Goal: Task Accomplishment & Management: Manage account settings

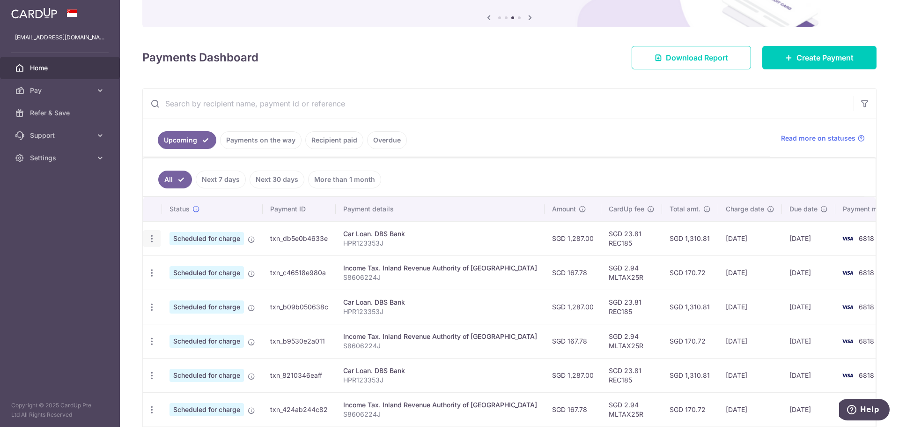
scroll to position [93, 0]
click at [152, 241] on icon "button" at bounding box center [152, 238] width 10 height 10
click at [196, 261] on span "Update payment" at bounding box center [202, 263] width 64 height 11
radio input "true"
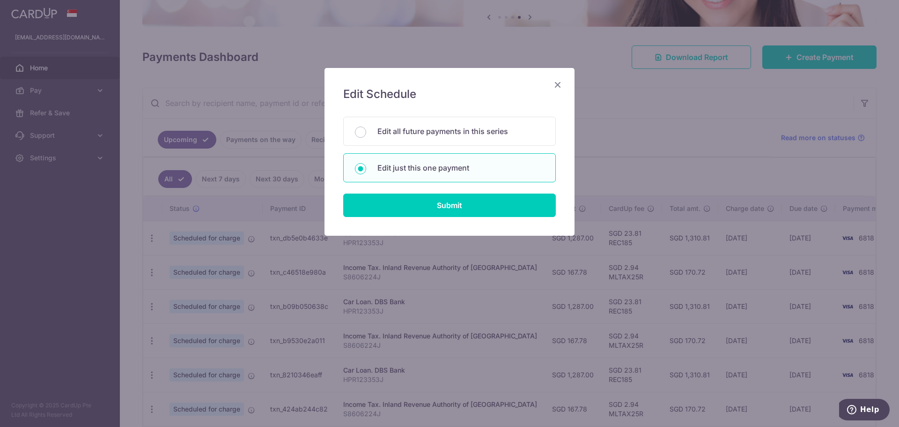
click at [561, 87] on icon "Close" at bounding box center [557, 85] width 11 height 12
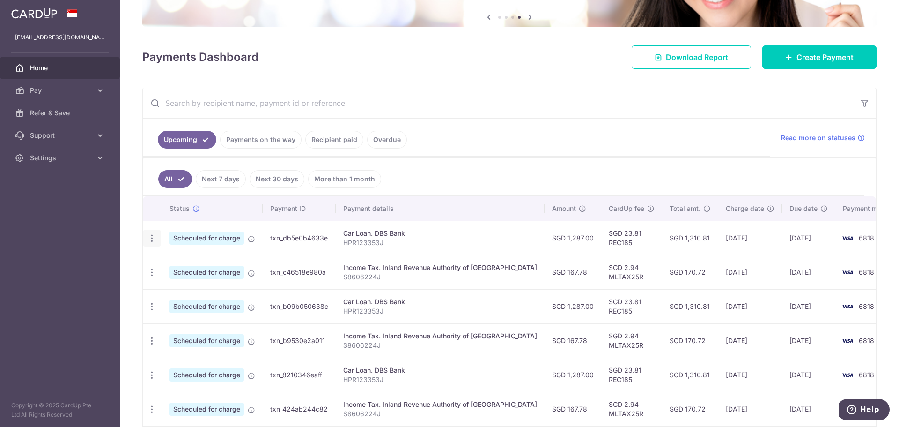
click at [152, 233] on icon "button" at bounding box center [152, 238] width 10 height 10
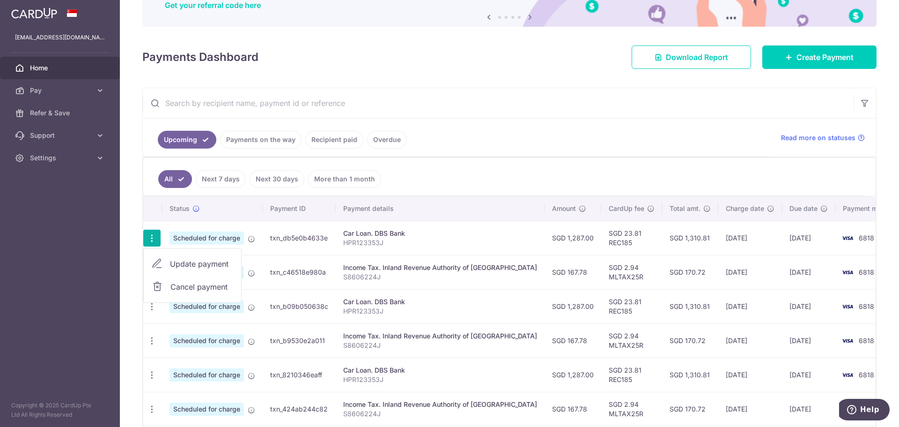
click at [201, 264] on span "Update payment" at bounding box center [202, 263] width 64 height 11
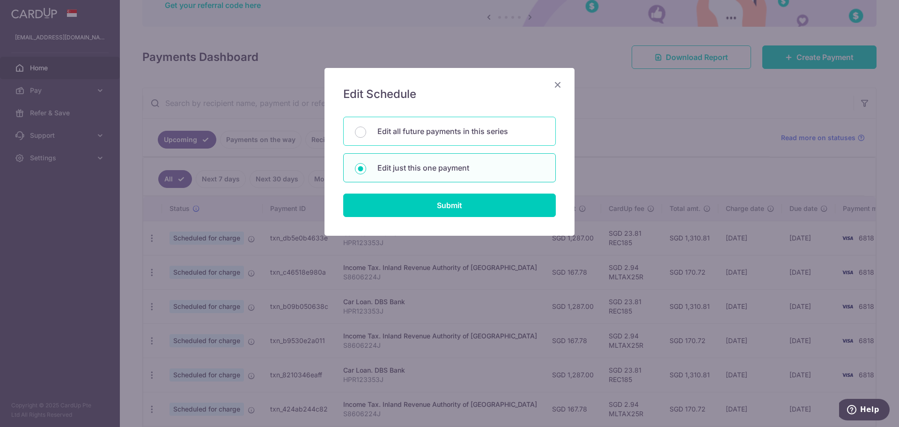
click at [420, 135] on p "Edit all future payments in this series" at bounding box center [460, 130] width 167 height 11
click at [366, 135] on input "Edit all future payments in this series" at bounding box center [360, 131] width 11 height 11
radio input "true"
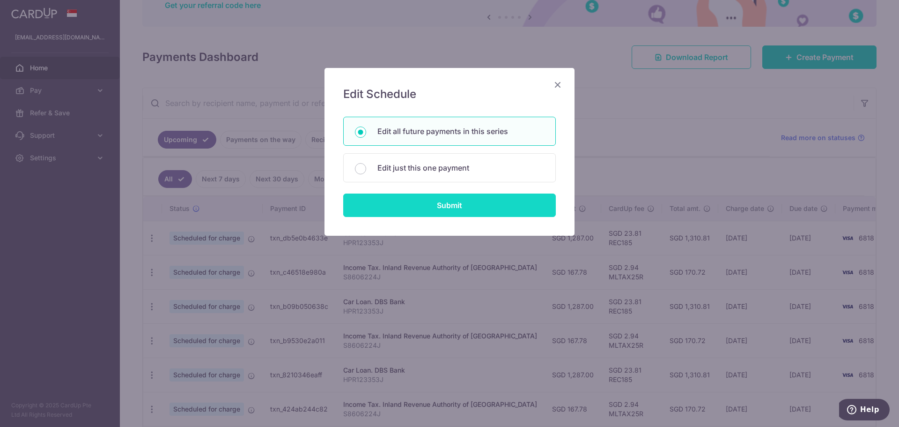
click at [458, 205] on input "Submit" at bounding box center [449, 204] width 213 height 23
radio input "true"
type input "1,287.00"
type input "HPR123353J"
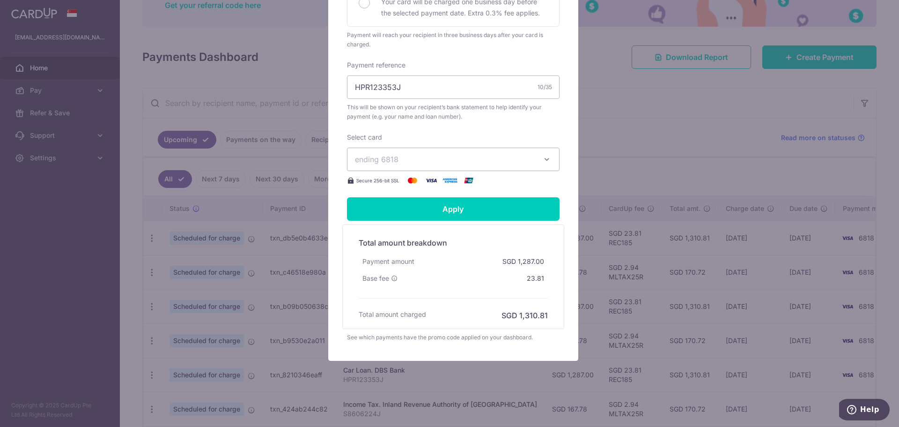
scroll to position [276, 0]
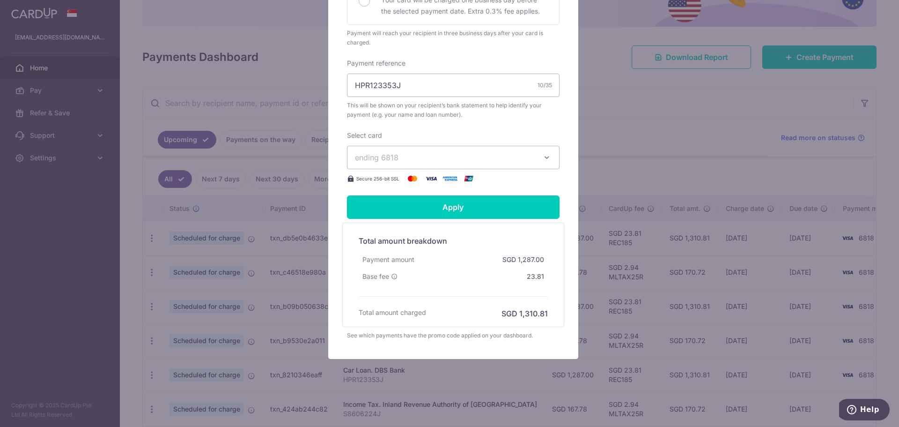
click at [427, 157] on span "ending 6818" at bounding box center [445, 157] width 180 height 11
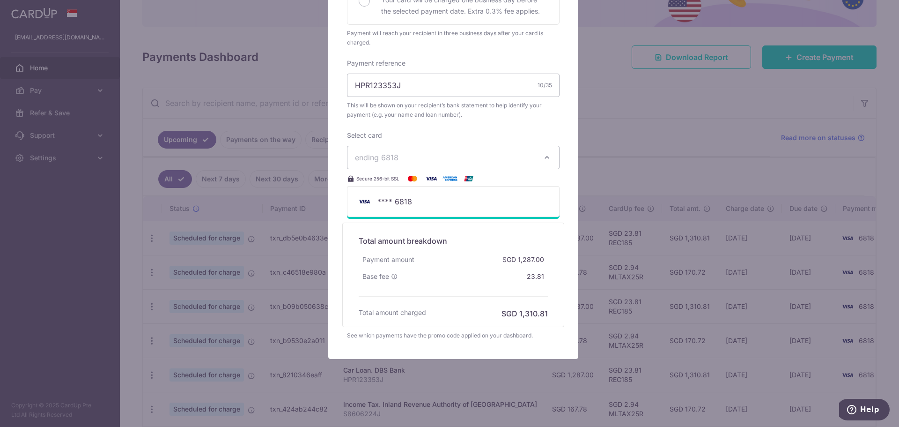
click at [536, 120] on div "Enter payment amount 1,287.00 1287.00 SGD To change the payment amount, please …" at bounding box center [453, 21] width 213 height 325
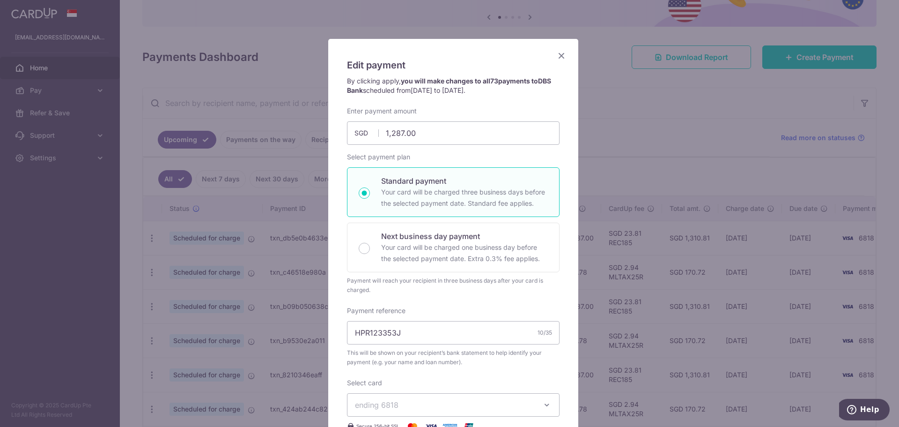
scroll to position [0, 0]
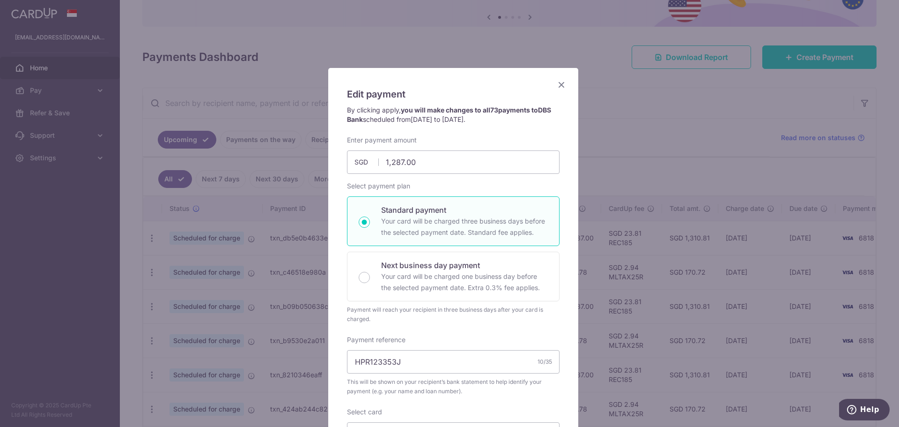
click at [559, 84] on icon "Close" at bounding box center [561, 85] width 11 height 12
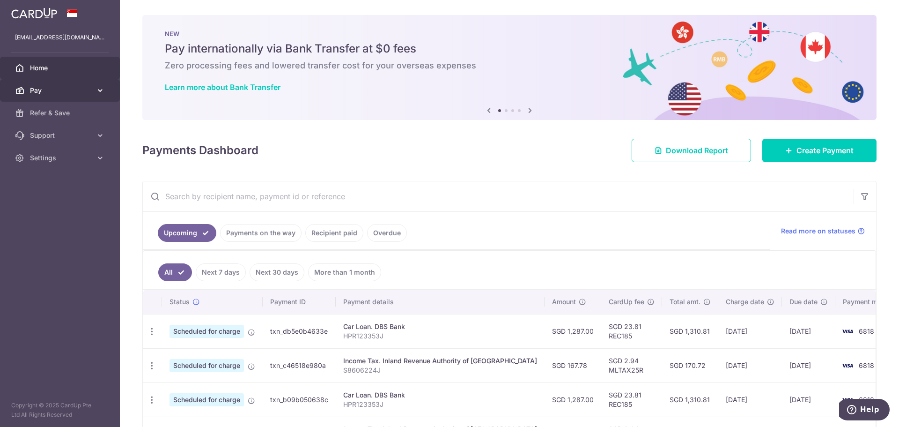
click at [50, 83] on link "Pay" at bounding box center [60, 90] width 120 height 22
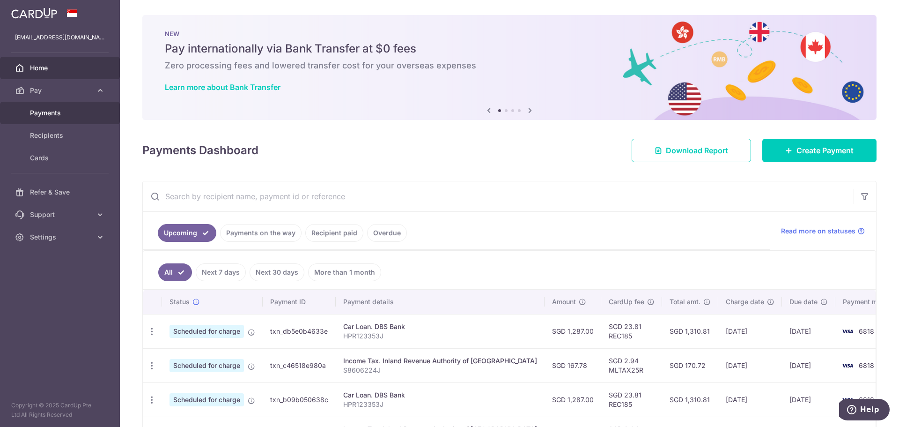
click at [44, 114] on span "Payments" at bounding box center [61, 112] width 62 height 9
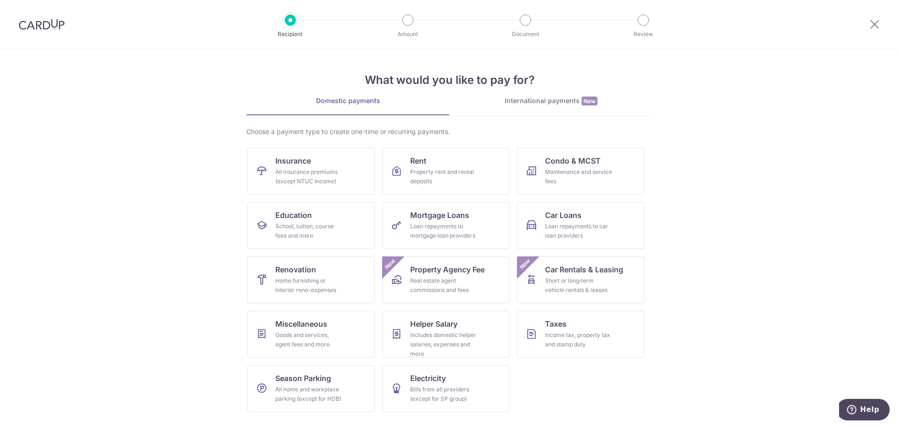
click at [288, 22] on div at bounding box center [290, 20] width 11 height 11
click at [874, 21] on icon at bounding box center [874, 24] width 11 height 12
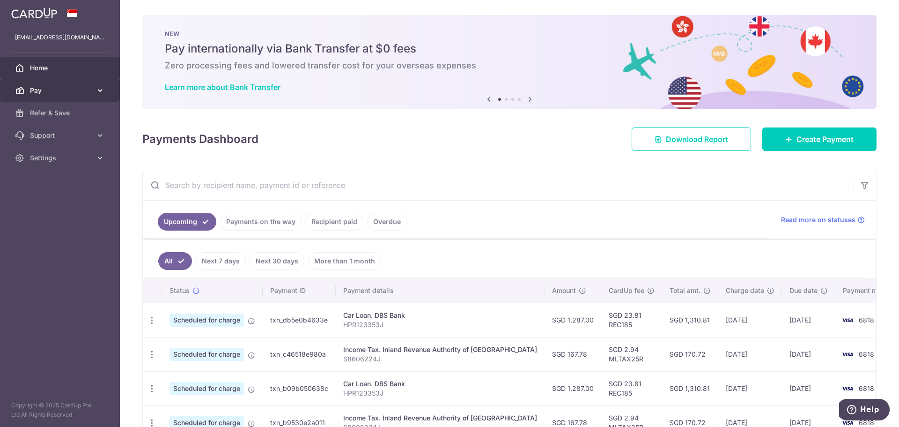
click at [49, 88] on span "Pay" at bounding box center [61, 90] width 62 height 9
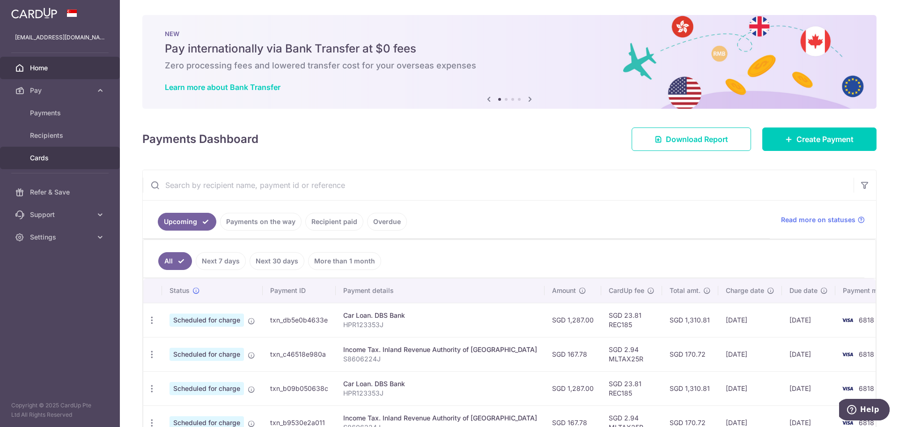
click at [48, 159] on span "Cards" at bounding box center [61, 157] width 62 height 9
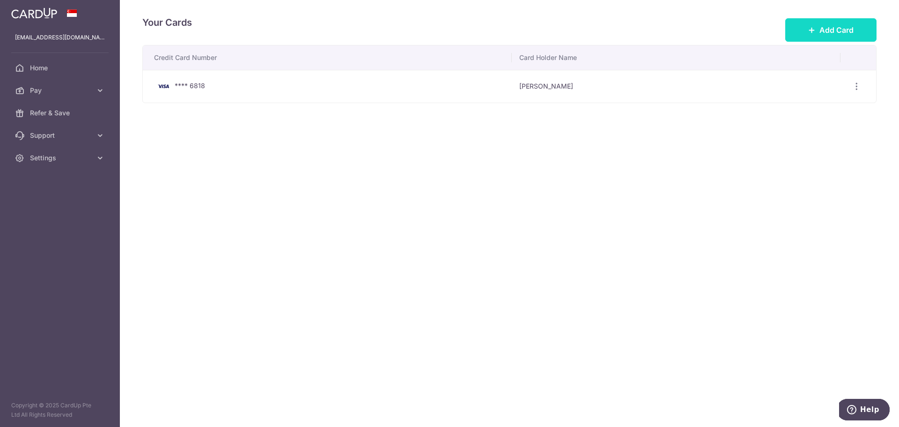
click at [838, 33] on span "Add Card" at bounding box center [836, 29] width 34 height 11
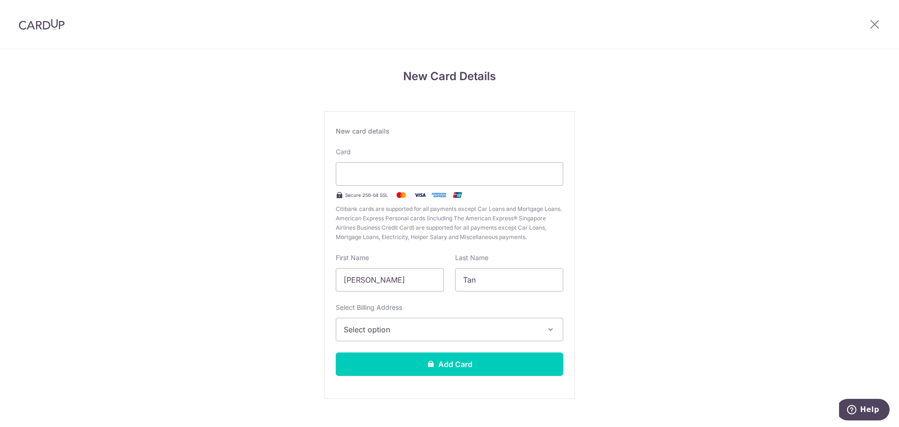
click at [247, 241] on div "New Card Details New card details Card Secure 256-bit SSL Citibank cards are su…" at bounding box center [449, 245] width 899 height 393
click at [412, 282] on input "Li Fen, Christina" at bounding box center [390, 279] width 108 height 23
drag, startPoint x: 293, startPoint y: 282, endPoint x: 236, endPoint y: 280, distance: 56.2
click at [238, 280] on div "New Card Details New card details Card Secure 256-bit SSL Citibank cards are su…" at bounding box center [449, 245] width 899 height 393
type input "Cliff"
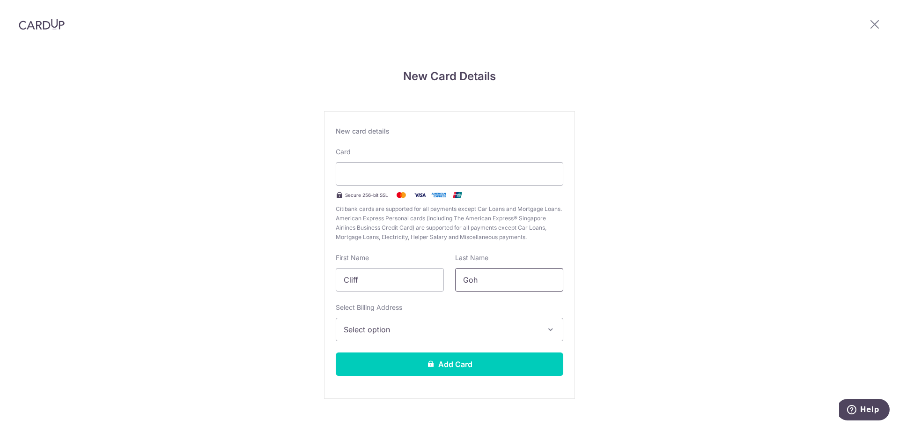
type input "Goh"
click at [250, 310] on div "New Card Details New card details Card Secure 256-bit SSL Citibank cards are su…" at bounding box center [449, 245] width 899 height 393
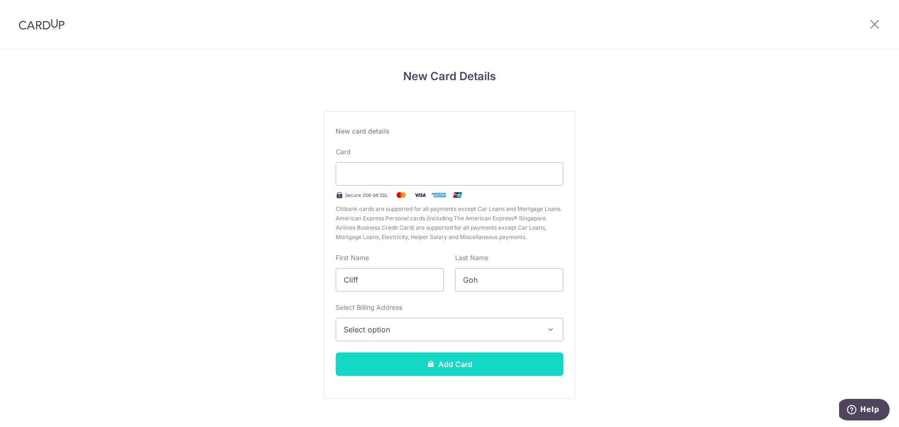
click at [498, 366] on button "Add Card" at bounding box center [450, 363] width 228 height 23
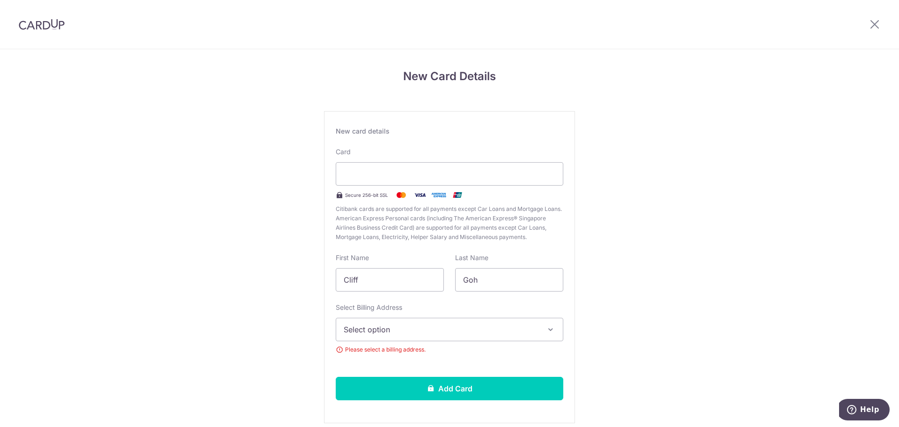
click at [494, 317] on button "Select option" at bounding box center [450, 328] width 228 height 23
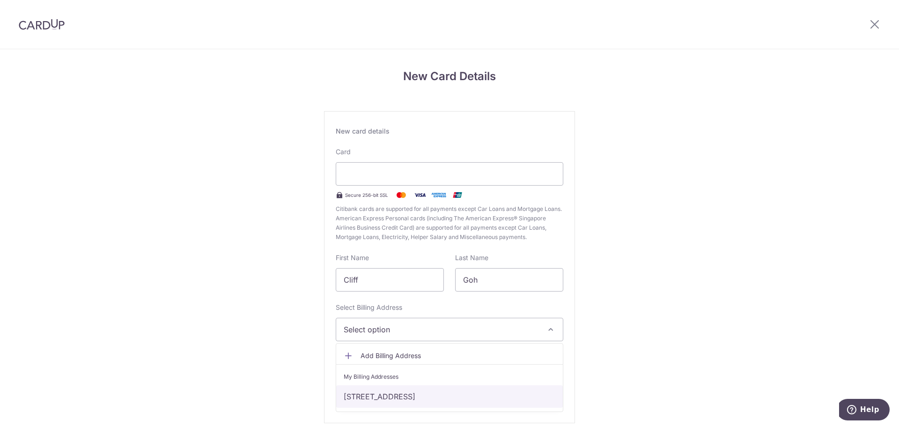
click at [465, 398] on link "312C Clementi Avenue 4, #27-195, Singapore, Singapore-123312" at bounding box center [449, 396] width 227 height 22
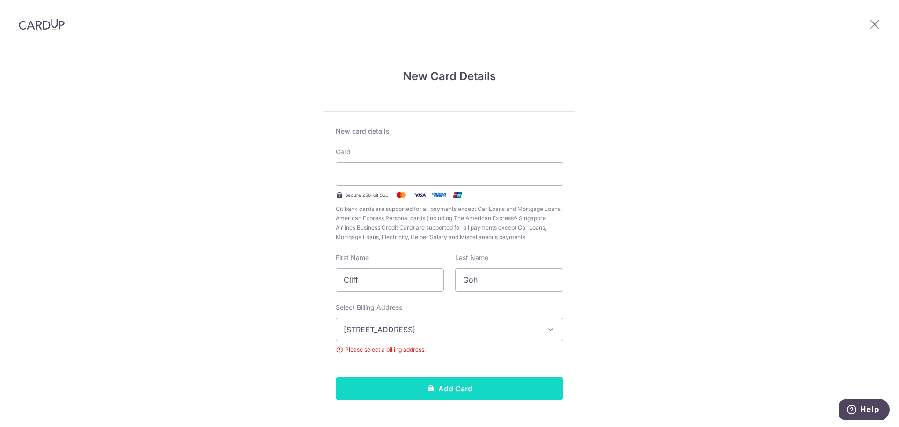
click at [465, 379] on button "Add Card" at bounding box center [450, 387] width 228 height 23
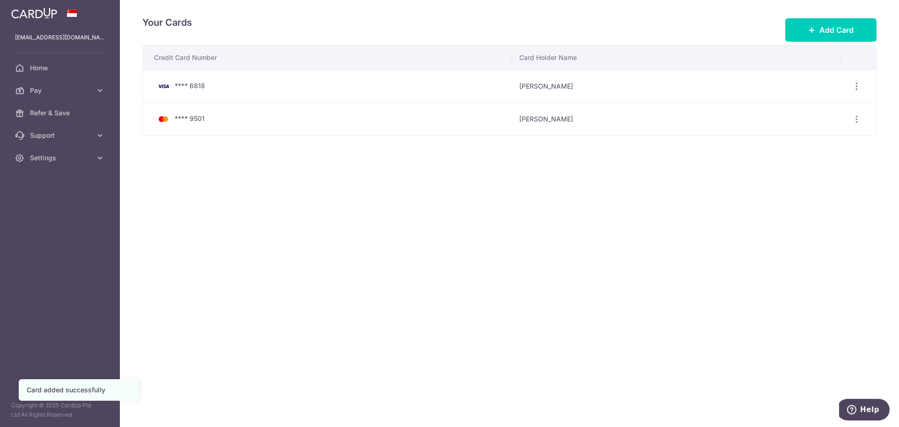
click at [675, 219] on div "Your Cards Add Card Credit Card Number Card Holder Name **** 6818 Christina Tan…" at bounding box center [509, 213] width 779 height 427
click at [39, 64] on span "Home" at bounding box center [61, 67] width 62 height 9
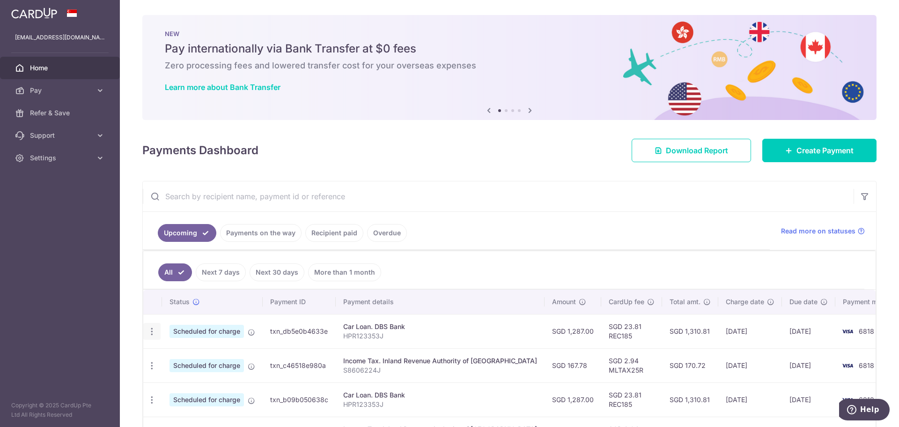
click at [148, 331] on icon "button" at bounding box center [152, 331] width 10 height 10
click at [178, 355] on span "Update payment" at bounding box center [202, 356] width 64 height 11
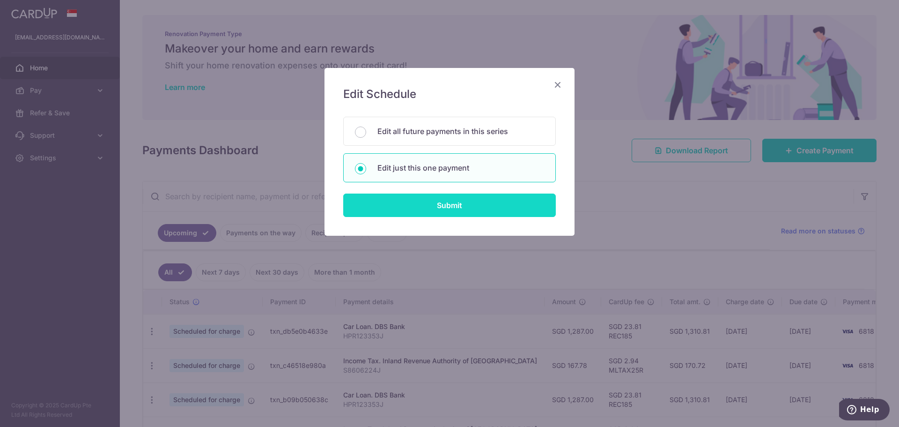
click at [432, 214] on input "Submit" at bounding box center [449, 204] width 213 height 23
radio input "true"
type input "1,287.00"
type input "[DATE]"
type input "HPR123353J"
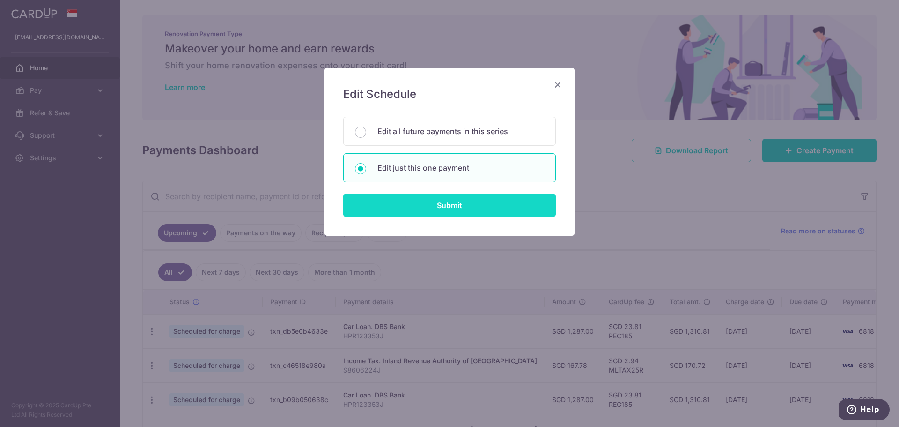
type input "REC185"
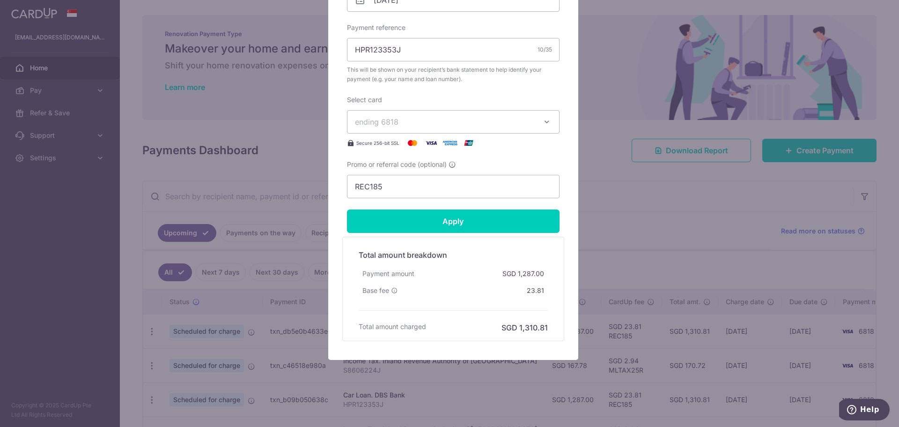
scroll to position [332, 0]
click at [545, 121] on icon "button" at bounding box center [546, 120] width 9 height 9
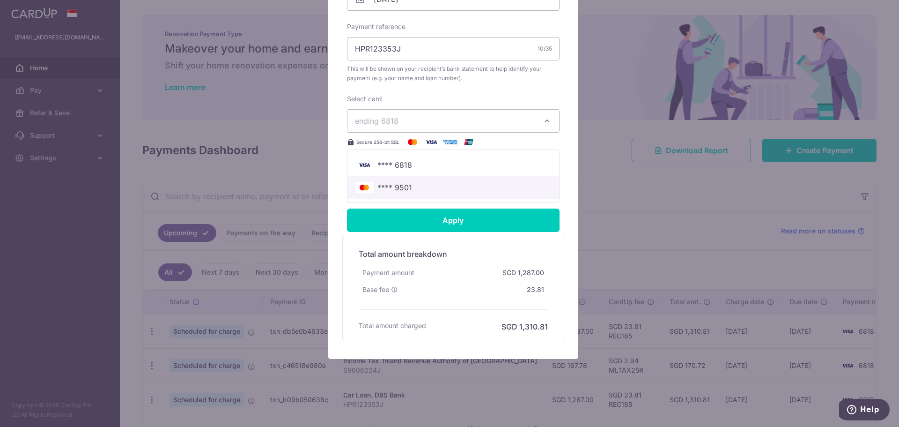
click at [369, 189] on img at bounding box center [364, 187] width 19 height 11
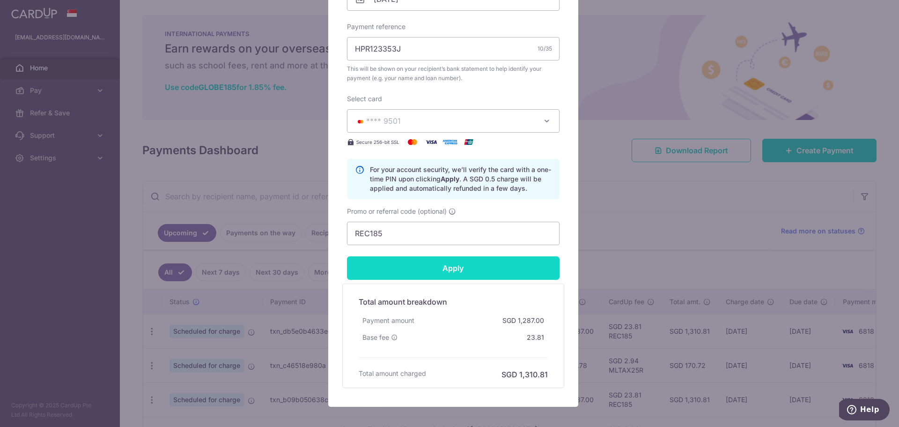
click at [466, 273] on input "Apply" at bounding box center [453, 267] width 213 height 23
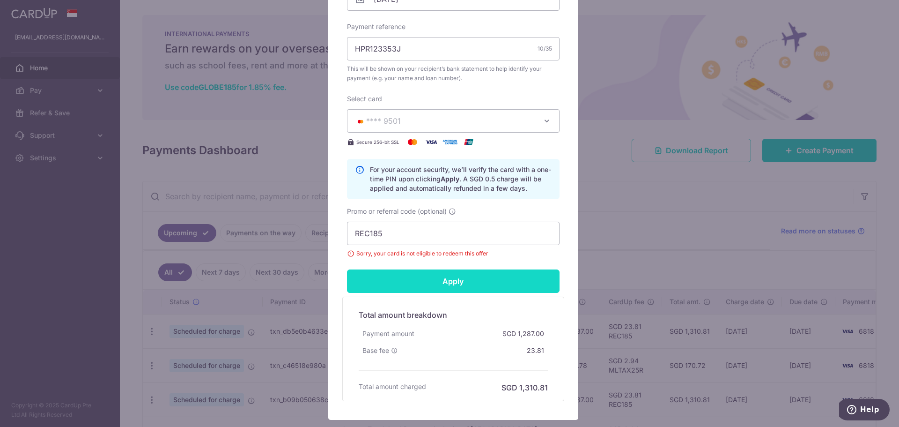
click at [465, 281] on input "Apply" at bounding box center [453, 280] width 213 height 23
click at [465, 281] on div "Apply" at bounding box center [453, 280] width 224 height 23
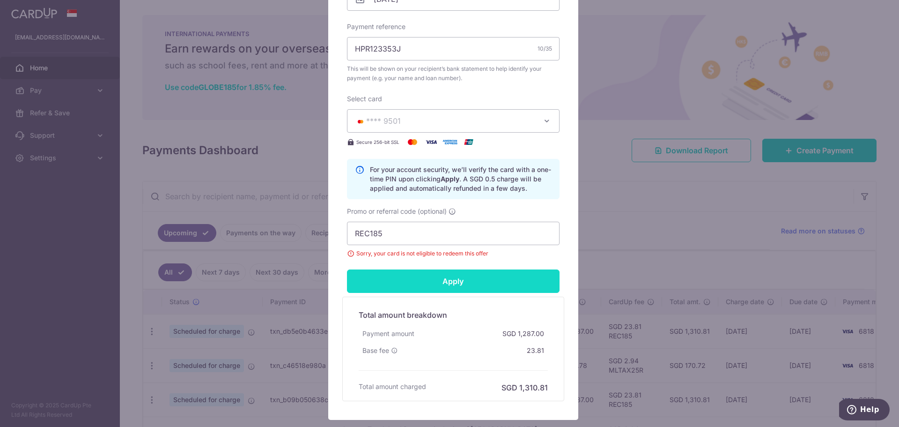
click at [465, 281] on input "Apply" at bounding box center [453, 280] width 213 height 23
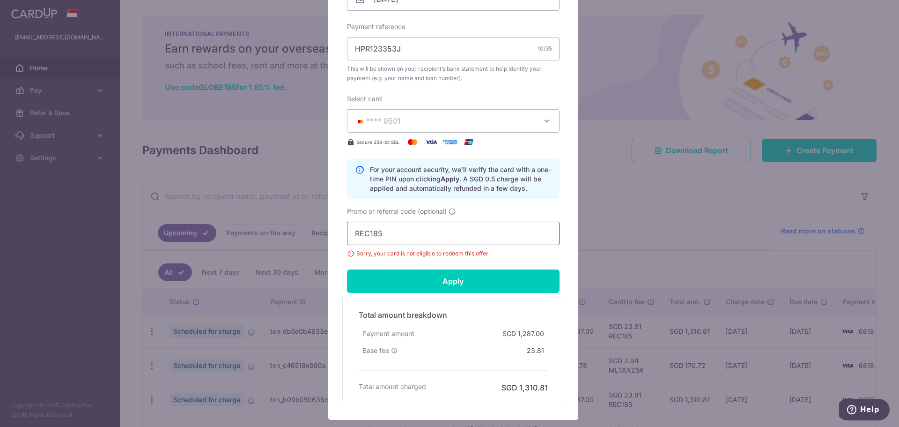
drag, startPoint x: 390, startPoint y: 231, endPoint x: 331, endPoint y: 232, distance: 58.6
click at [331, 232] on div "Edit payment By clicking apply, you will make changes to all payments to DBS Ba…" at bounding box center [453, 77] width 250 height 684
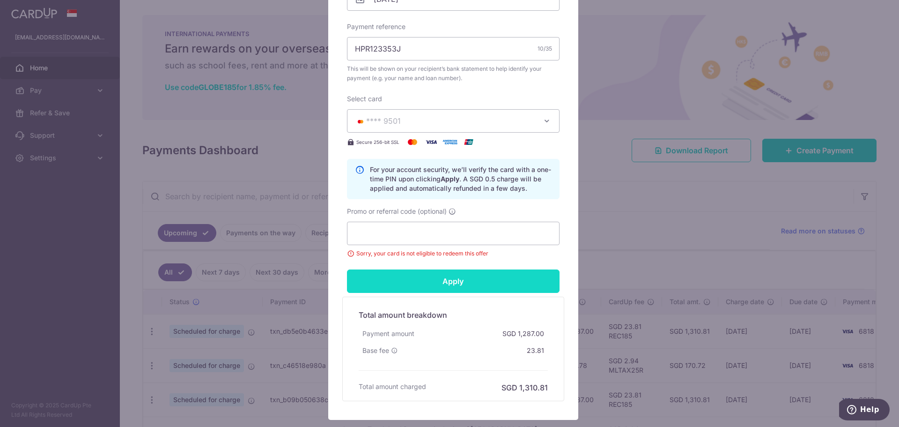
click at [417, 279] on input "Apply" at bounding box center [453, 280] width 213 height 23
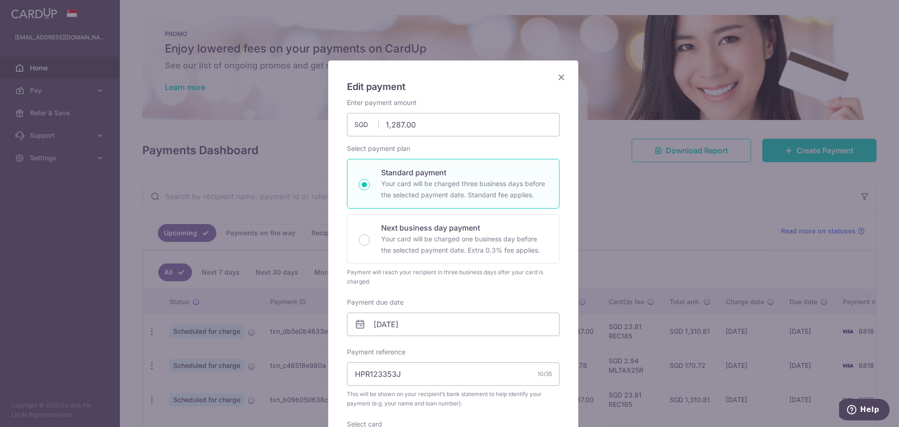
scroll to position [0, 0]
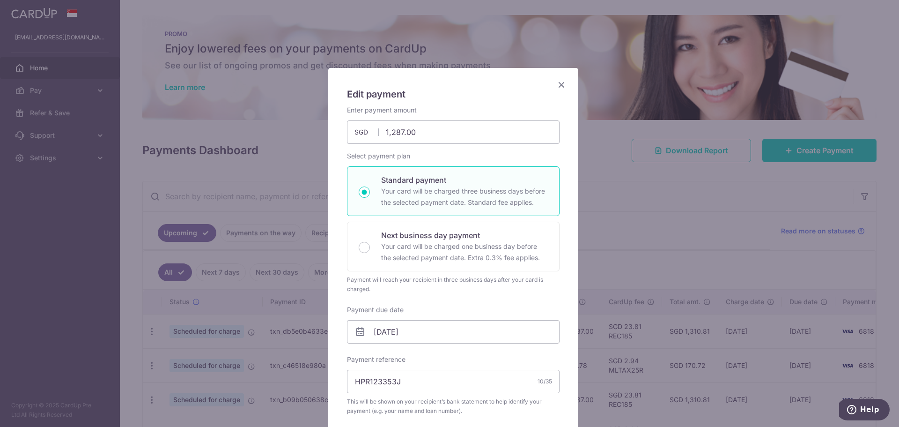
click at [558, 83] on icon "Close" at bounding box center [561, 85] width 11 height 12
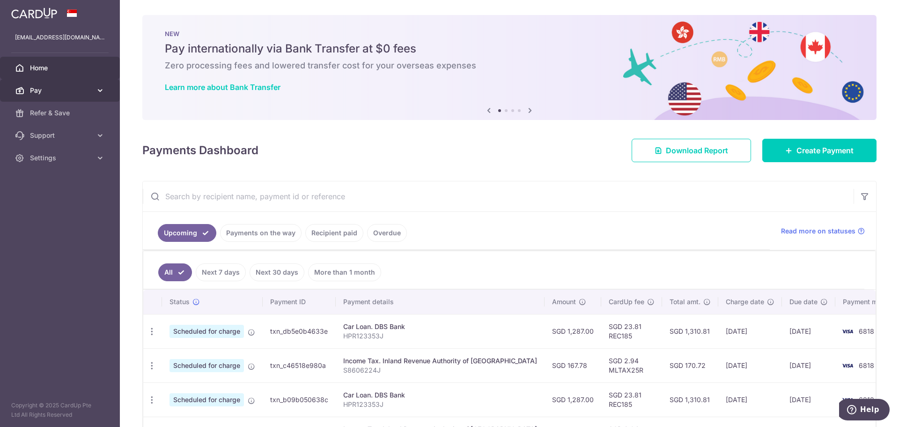
click at [102, 91] on icon at bounding box center [100, 90] width 9 height 9
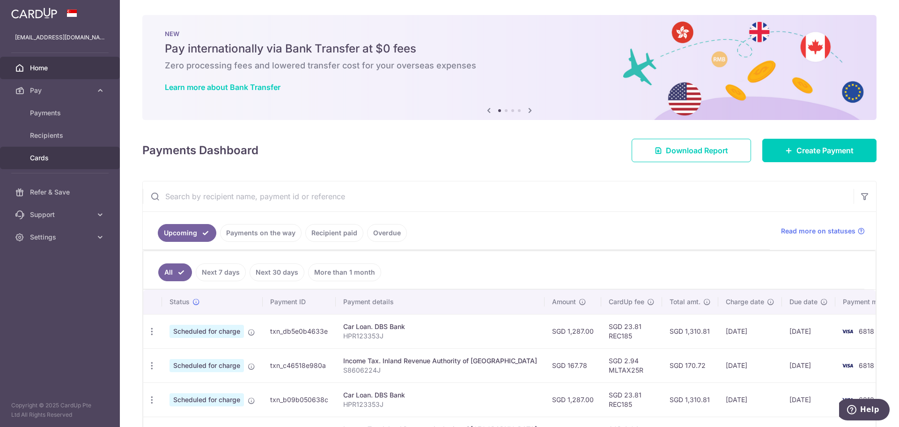
click at [59, 159] on span "Cards" at bounding box center [61, 157] width 62 height 9
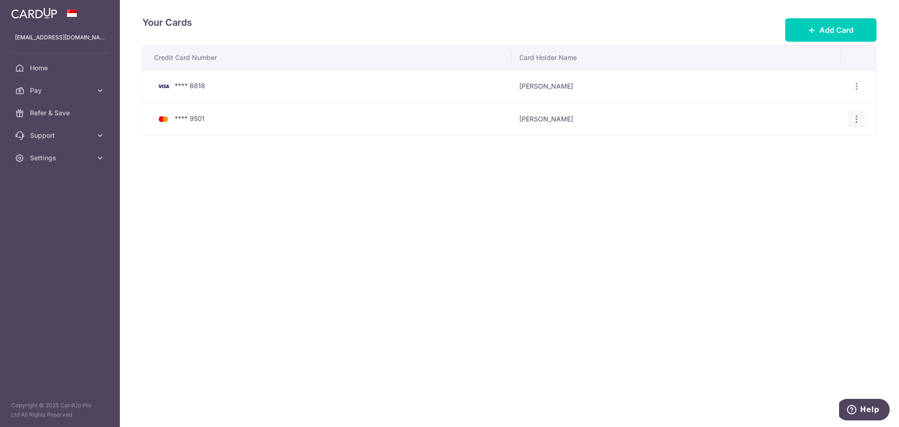
click at [858, 125] on div "View/Edit Delete" at bounding box center [856, 119] width 17 height 17
click at [858, 120] on icon "button" at bounding box center [857, 119] width 10 height 10
click at [814, 169] on span "Delete" at bounding box center [825, 167] width 64 height 11
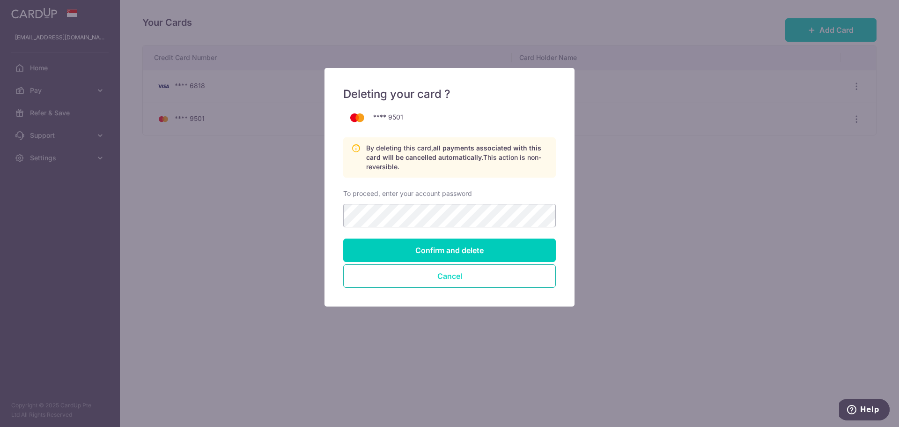
click at [453, 280] on button "Cancel" at bounding box center [449, 275] width 213 height 23
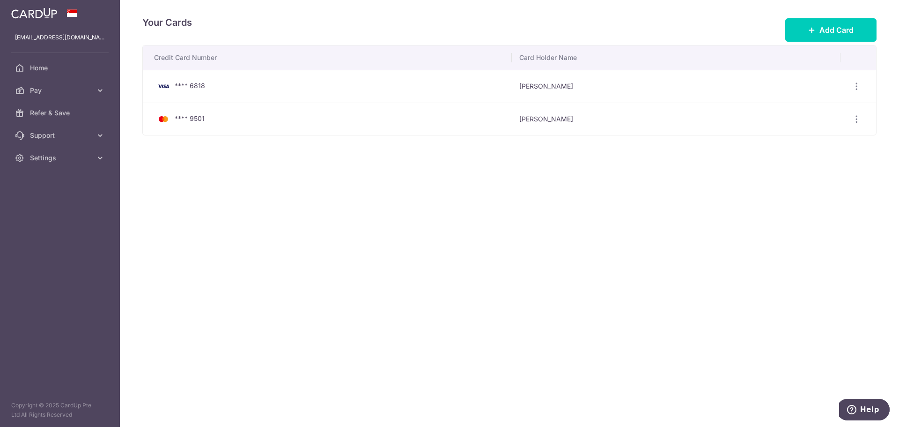
click at [717, 233] on div "Your Cards Add Card Credit Card Number Card Holder Name **** 6818 Christina Tan…" at bounding box center [509, 213] width 779 height 427
click at [829, 29] on span "Add Card" at bounding box center [836, 29] width 34 height 11
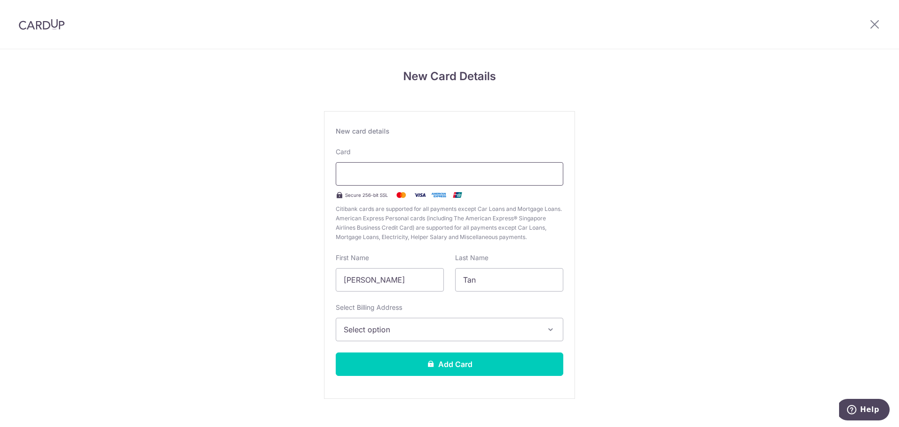
click at [404, 167] on div at bounding box center [450, 173] width 228 height 23
drag, startPoint x: 410, startPoint y: 280, endPoint x: 284, endPoint y: 287, distance: 125.7
click at [284, 287] on div "New Card Details New card details Card Secure 256-bit SSL Citibank cards are su…" at bounding box center [449, 245] width 899 height 393
type input "Cliff"
type input "Goh"
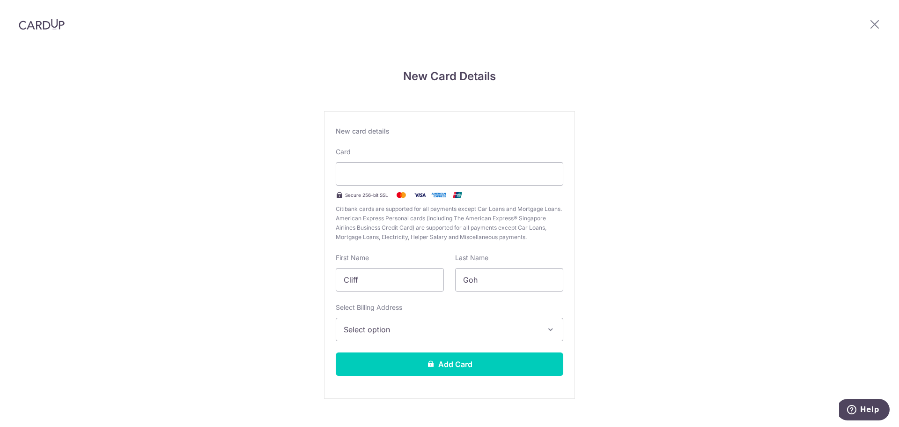
click at [399, 329] on span "Select option" at bounding box center [441, 329] width 195 height 11
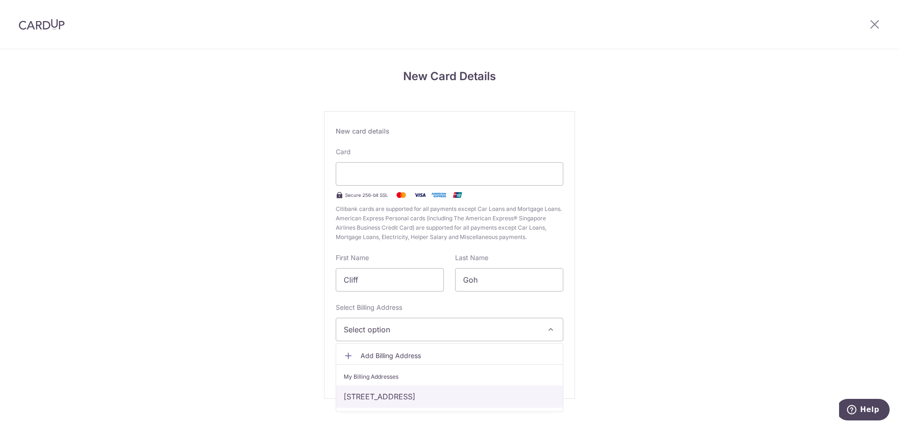
click at [379, 398] on link "312C Clementi Avenue 4, #27-195, Singapore, Singapore-123312" at bounding box center [449, 396] width 227 height 22
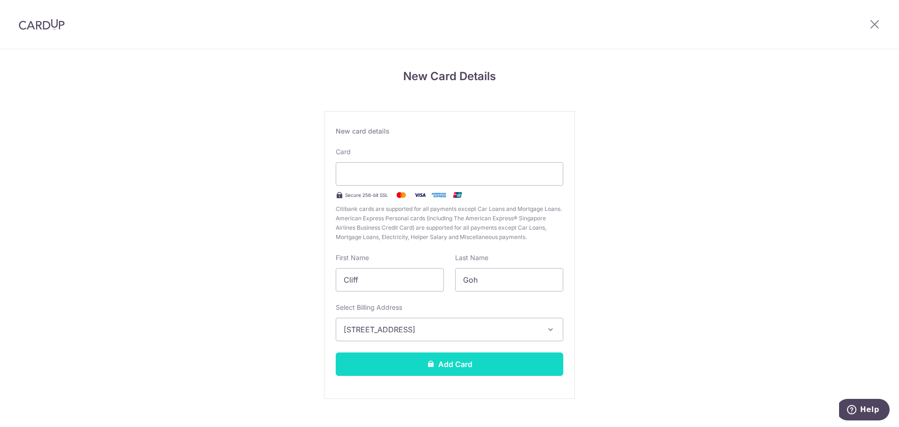
click at [402, 373] on button "Add Card" at bounding box center [450, 363] width 228 height 23
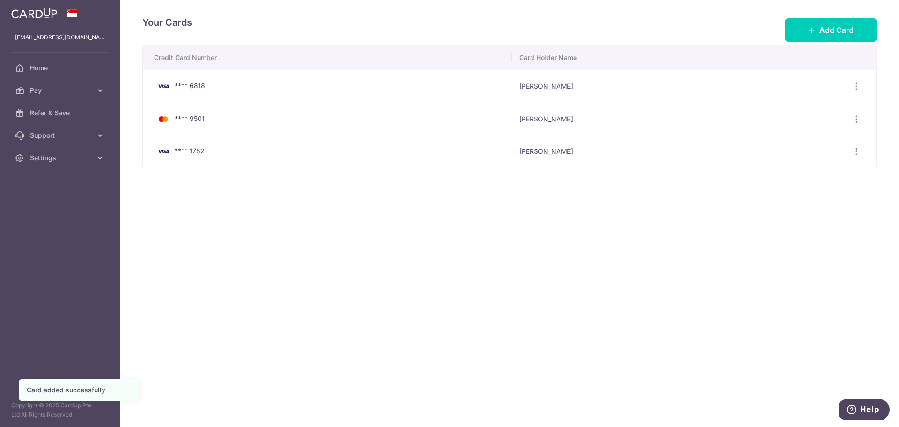
click at [320, 235] on div "Your Cards Add Card Credit Card Number Card Holder Name **** 6818 Christina Tan…" at bounding box center [509, 213] width 779 height 427
click at [530, 273] on div "Your Cards Add Card Credit Card Number Card Holder Name **** 6818 Christina Tan…" at bounding box center [509, 213] width 779 height 427
click at [42, 74] on link "Home" at bounding box center [60, 68] width 120 height 22
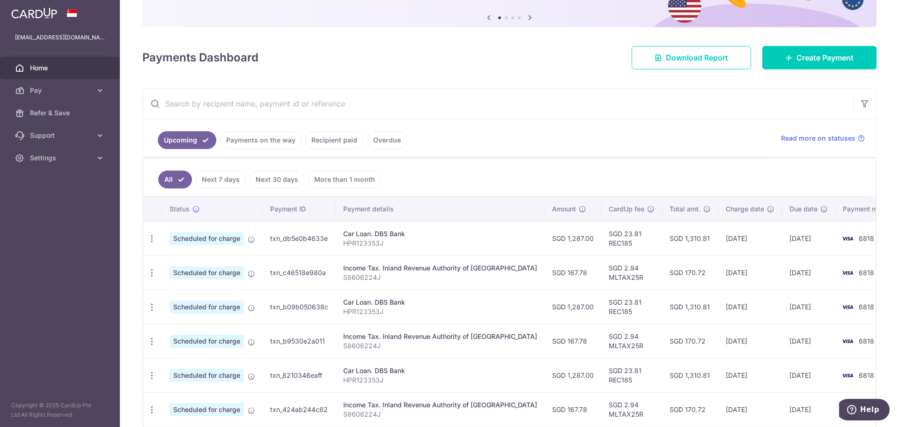
scroll to position [93, 0]
click at [147, 244] on div "Update payment Cancel payment" at bounding box center [151, 237] width 17 height 17
click at [150, 240] on icon "button" at bounding box center [152, 238] width 10 height 10
click at [174, 261] on span "Update payment" at bounding box center [202, 263] width 64 height 11
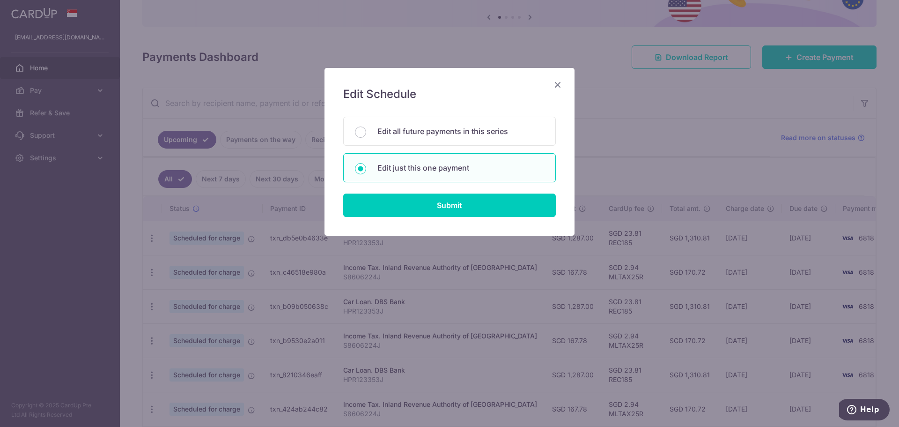
click at [512, 219] on div "Edit Schedule You will be editing all 73 payments to DBS Bank scheduled from 05…" at bounding box center [450, 152] width 250 height 168
click at [508, 213] on input "Submit" at bounding box center [449, 204] width 213 height 23
radio input "true"
type input "1,287.00"
type input "[DATE]"
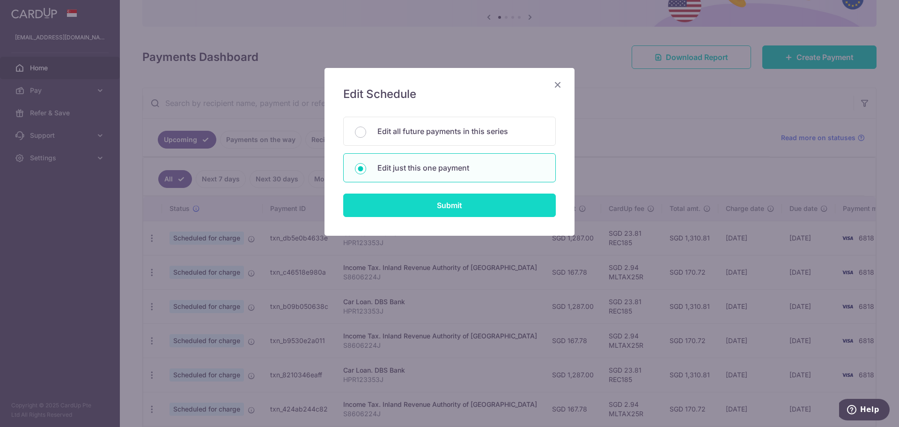
type input "HPR123353J"
type input "REC185"
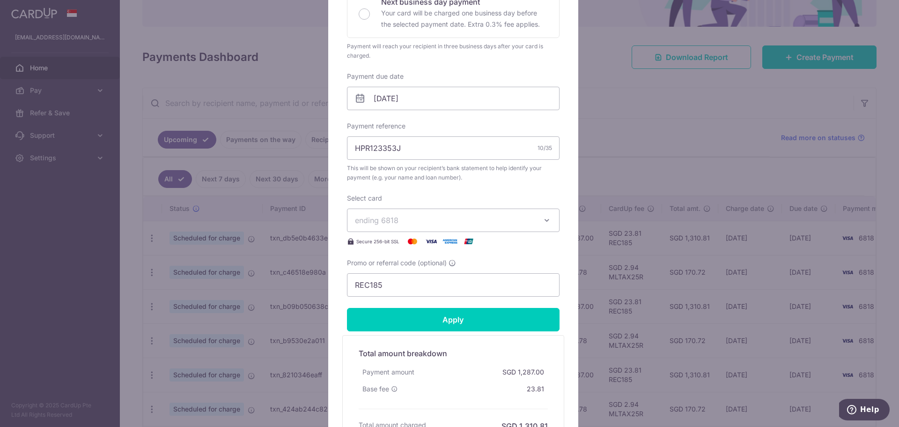
scroll to position [234, 0]
click at [472, 224] on span "ending 6818" at bounding box center [445, 219] width 180 height 11
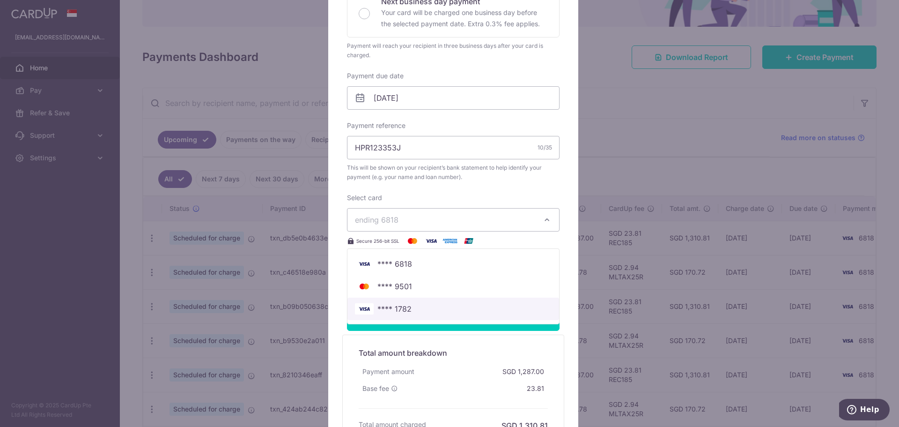
click at [388, 310] on span "**** 1782" at bounding box center [394, 308] width 34 height 11
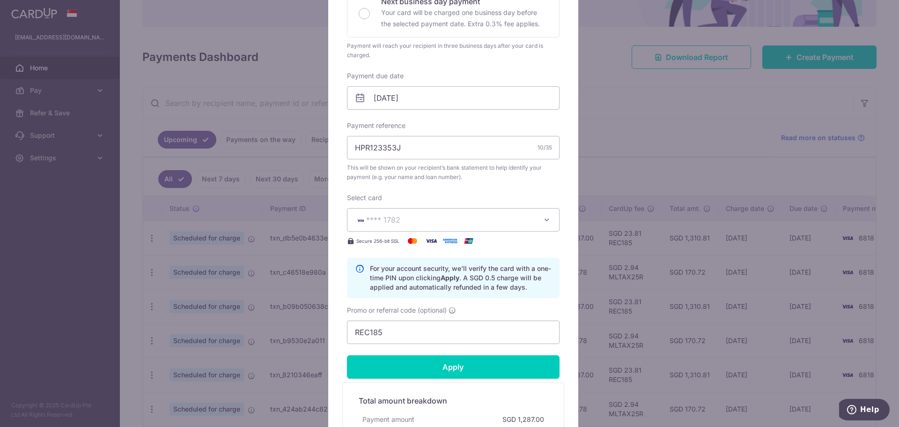
click at [461, 380] on form "By clicking apply, you will make changes to all payments to DBS Bank scheduled …" at bounding box center [453, 179] width 213 height 615
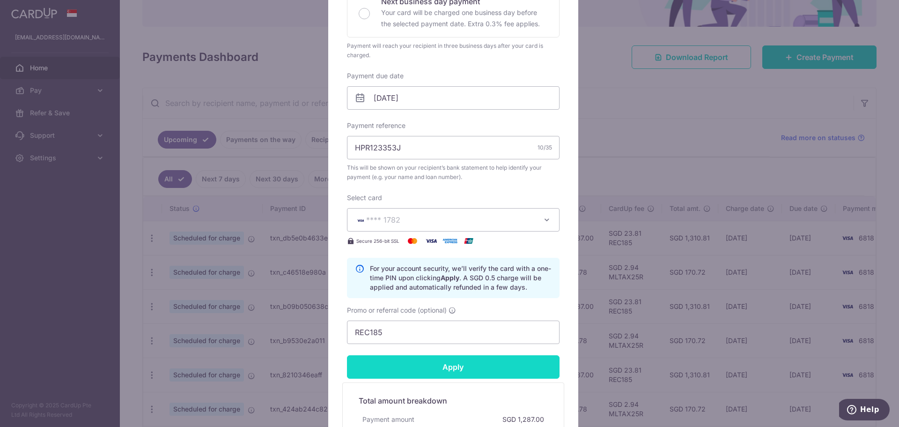
click at [462, 375] on input "Apply" at bounding box center [453, 366] width 213 height 23
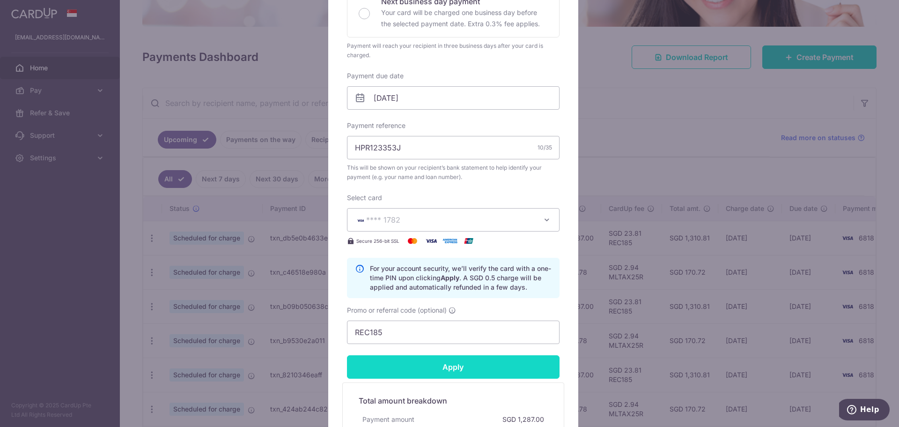
type input "Successfully Applied"
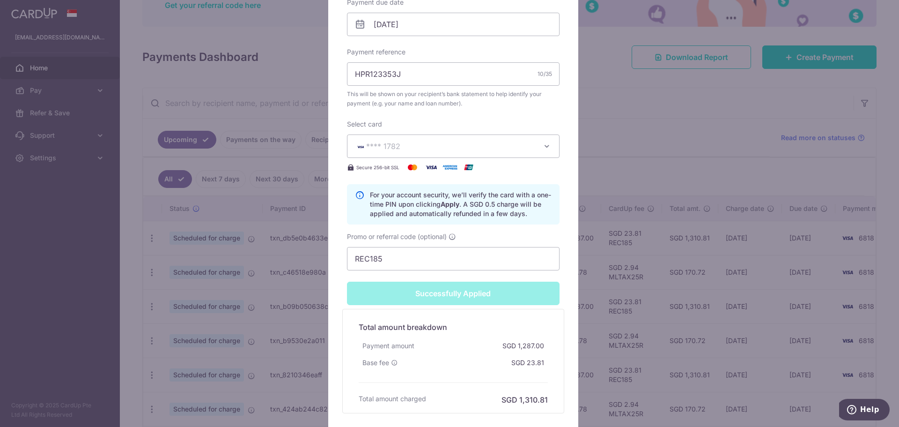
scroll to position [339, 0]
click at [486, 296] on div "Successfully Applied" at bounding box center [453, 293] width 224 height 23
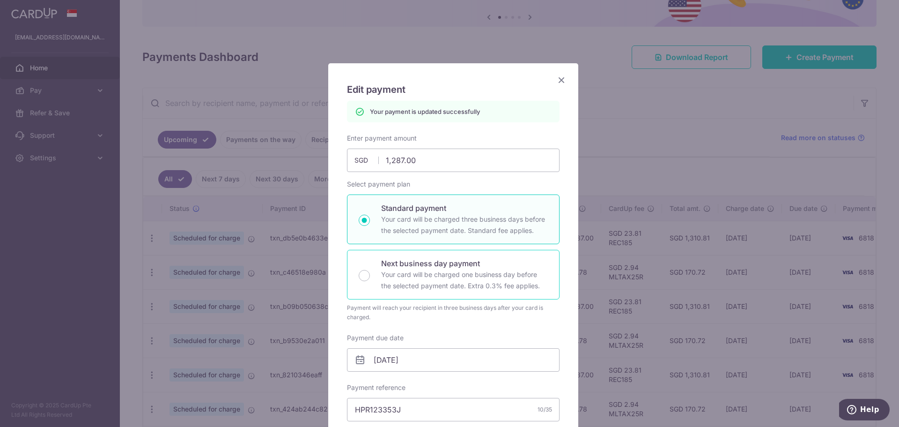
scroll to position [0, 0]
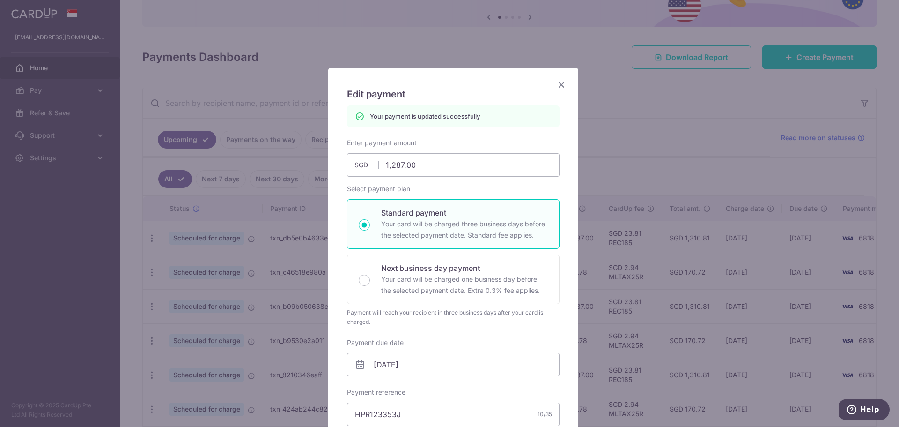
click at [460, 124] on div "Your payment is updated successfully" at bounding box center [453, 116] width 213 height 22
click at [556, 87] on icon "Close" at bounding box center [561, 85] width 11 height 12
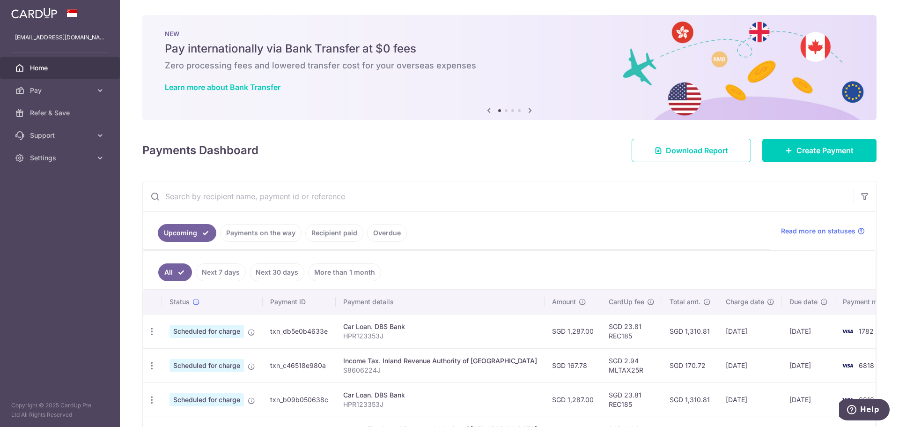
click at [553, 207] on input "text" at bounding box center [498, 196] width 711 height 30
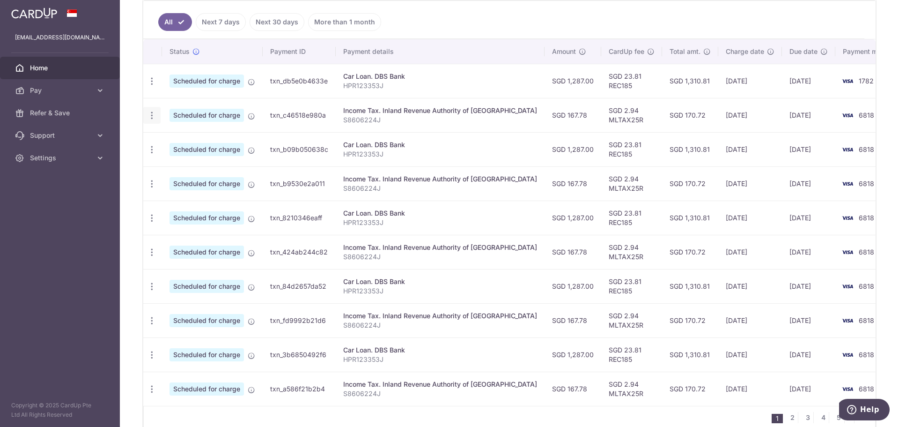
scroll to position [251, 0]
click at [154, 117] on icon "button" at bounding box center [152, 115] width 10 height 10
click at [170, 142] on span "Update payment" at bounding box center [202, 140] width 64 height 11
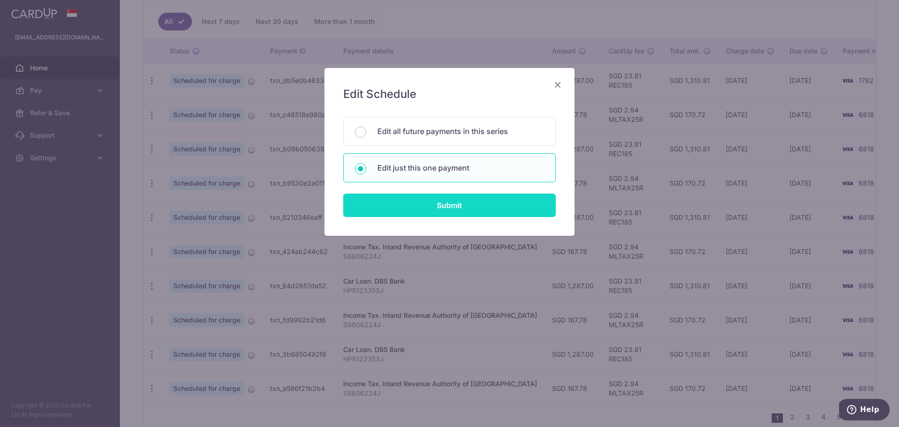
click at [443, 204] on input "Submit" at bounding box center [449, 204] width 213 height 23
radio input "true"
type input "167.78"
type input "[DATE]"
type input "S8606224J"
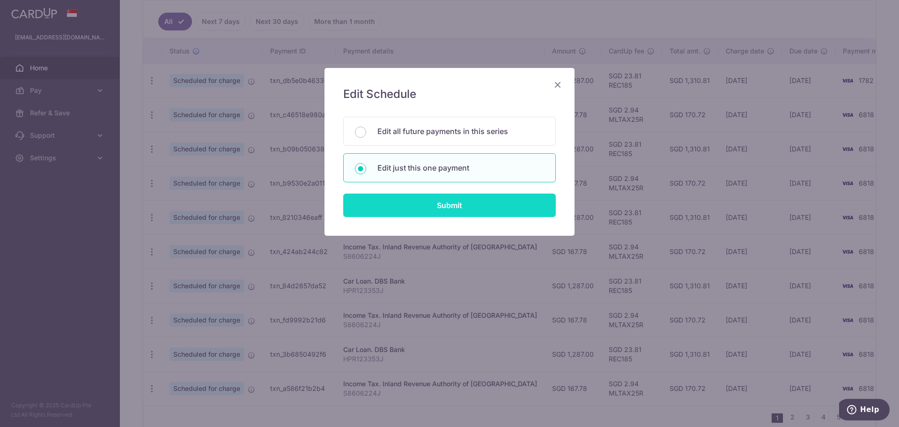
type input "MLTAX25R"
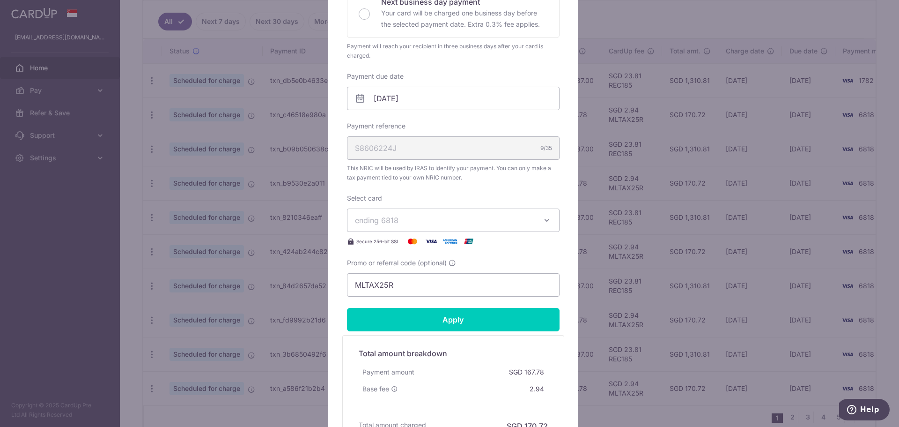
scroll to position [234, 0]
click at [542, 220] on icon "button" at bounding box center [546, 219] width 9 height 9
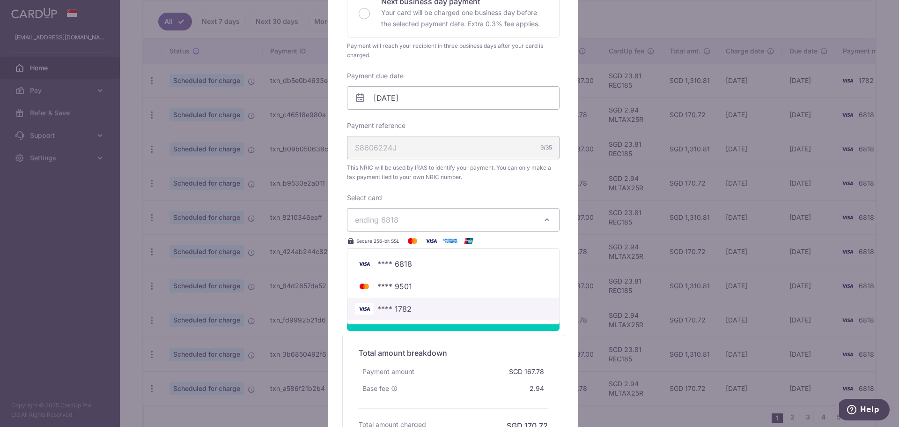
click at [398, 313] on span "**** 1782" at bounding box center [394, 308] width 34 height 11
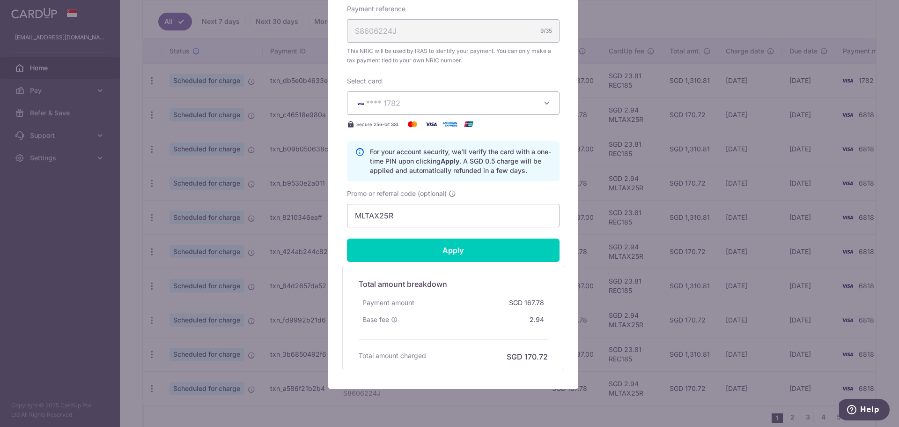
scroll to position [380, 0]
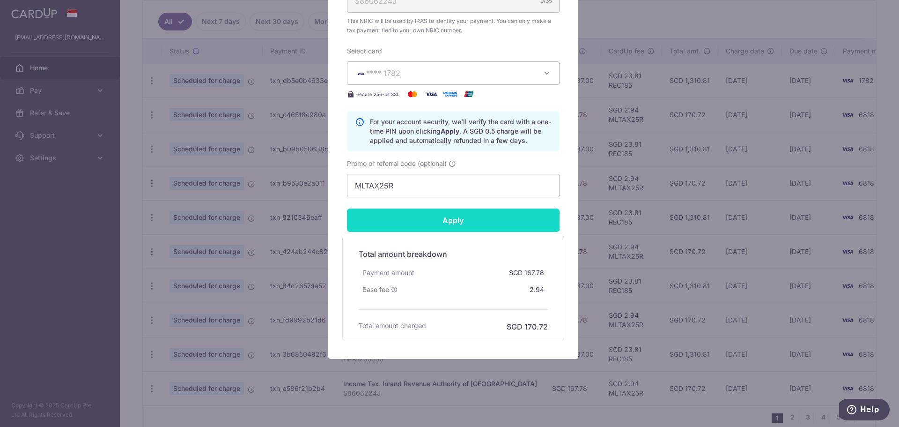
click at [457, 223] on input "Apply" at bounding box center [453, 219] width 213 height 23
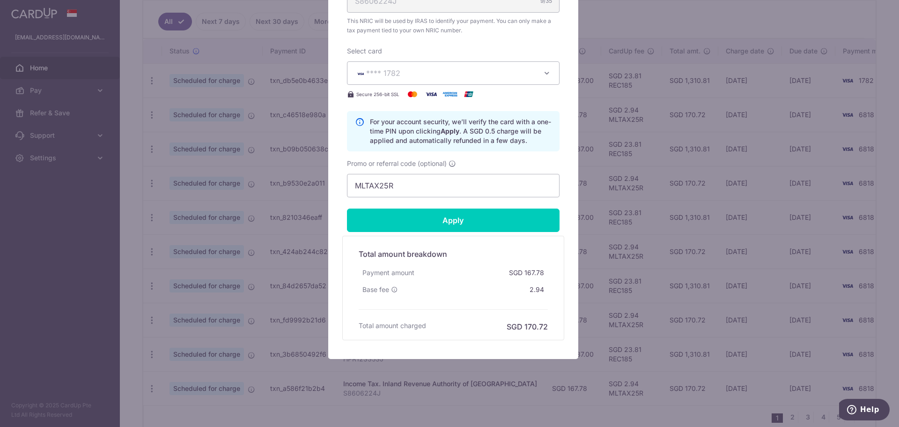
type input "Successfully Applied"
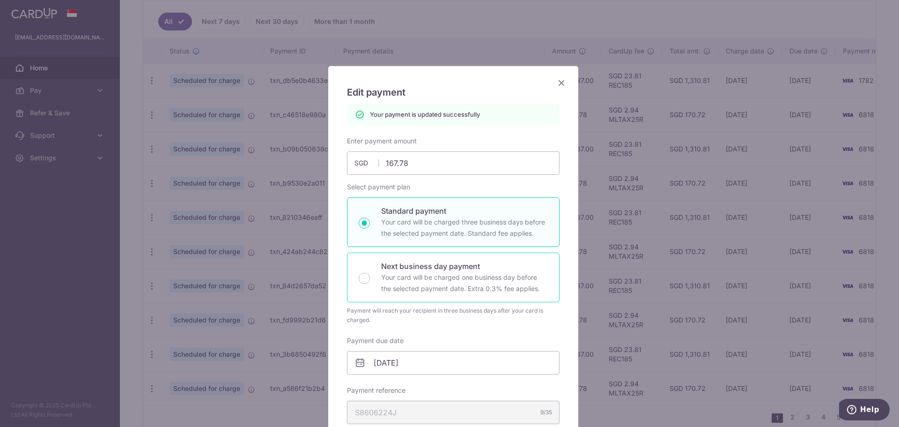
scroll to position [0, 0]
click at [557, 86] on icon "Close" at bounding box center [561, 85] width 11 height 12
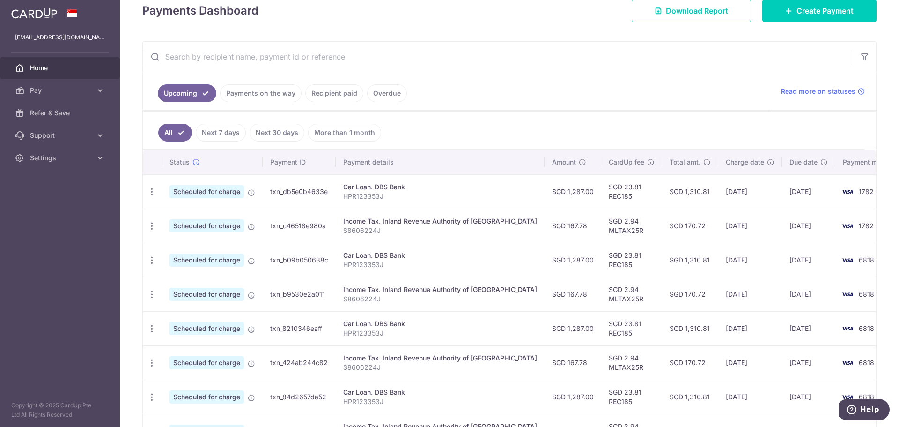
scroll to position [140, 0]
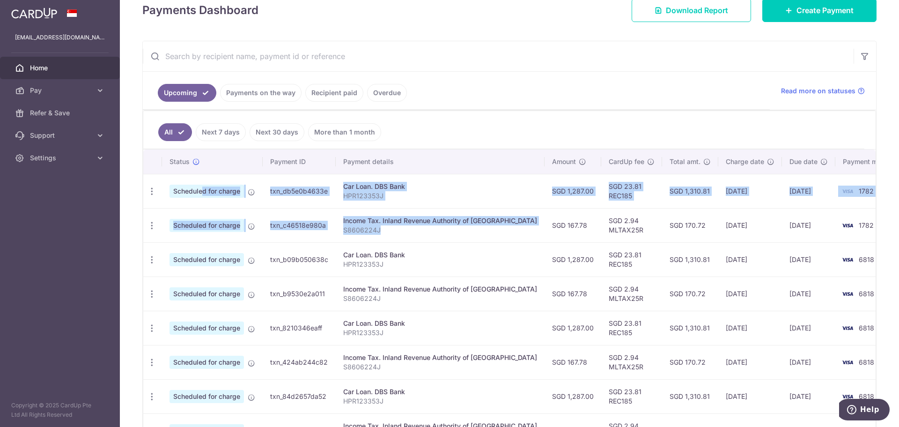
drag, startPoint x: 384, startPoint y: 229, endPoint x: 191, endPoint y: 185, distance: 198.2
click at [177, 187] on tbody "Update payment Cancel payment Scheduled for charge txn_db5e0b4633e Car Loan. DB…" at bounding box center [524, 345] width 763 height 342
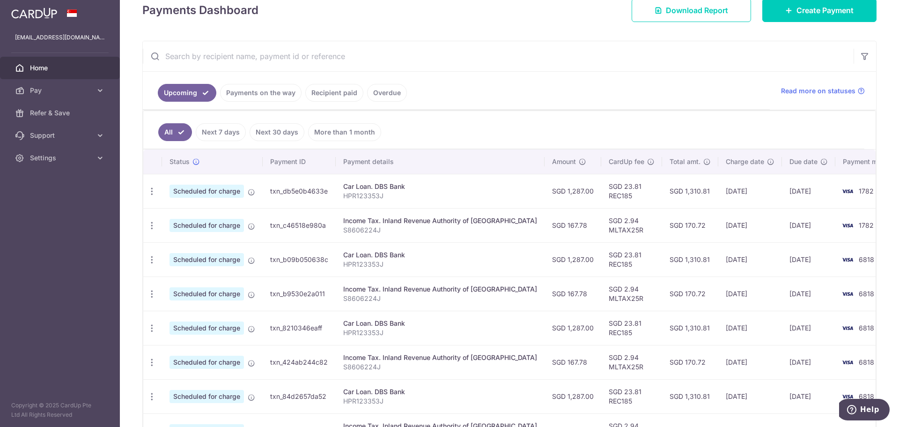
click at [581, 119] on ul "All Next 7 days Next 30 days More than 1 month" at bounding box center [503, 130] width 721 height 38
click at [154, 297] on icon "button" at bounding box center [152, 294] width 10 height 10
click at [161, 316] on icon at bounding box center [156, 319] width 11 height 11
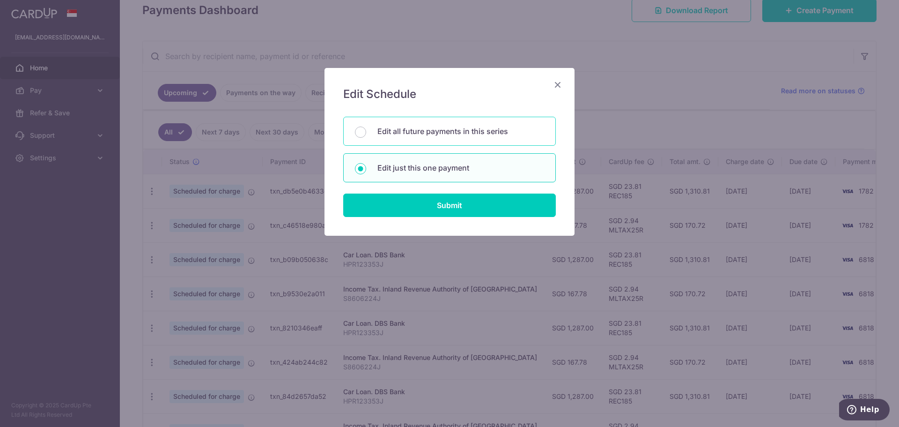
click at [373, 133] on div "Edit all future payments in this series" at bounding box center [449, 131] width 213 height 29
radio input "true"
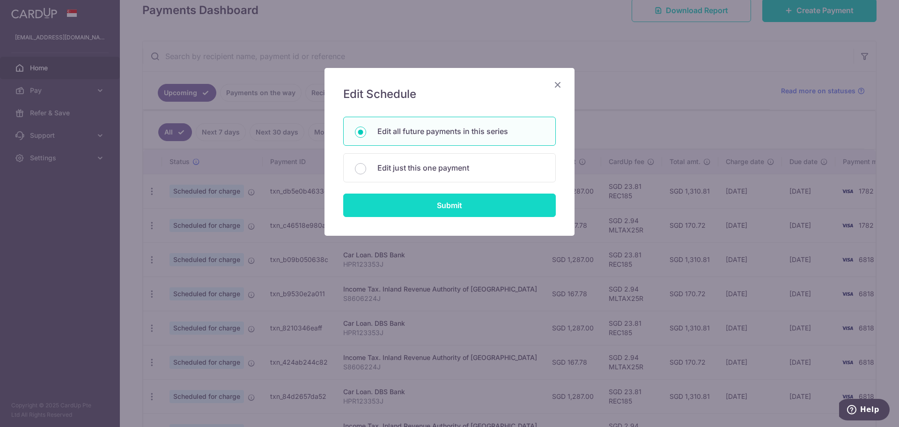
click at [429, 207] on input "Submit" at bounding box center [449, 204] width 213 height 23
radio input "true"
type input "167.78"
type input "S8606224J"
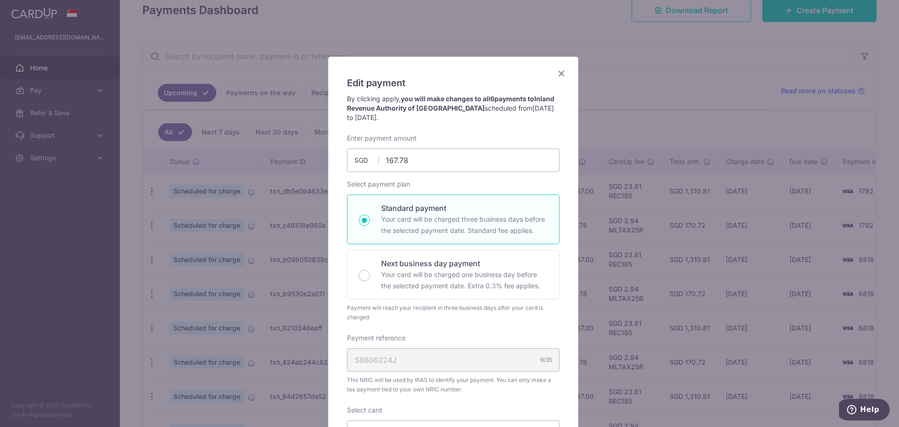
scroll to position [11, 0]
click at [557, 72] on icon "Close" at bounding box center [561, 74] width 11 height 12
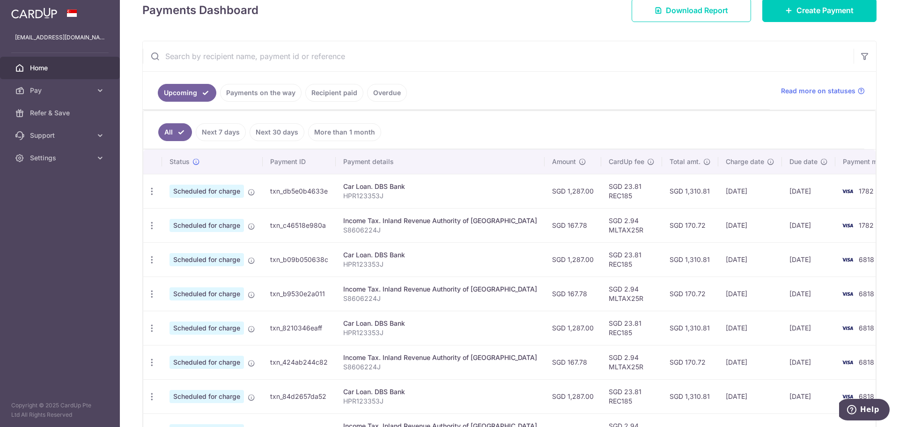
click at [879, 265] on div "× Pause Schedule Pause all future payments in this series Pause just this one p…" at bounding box center [509, 213] width 779 height 427
drag, startPoint x: 827, startPoint y: 191, endPoint x: 851, endPoint y: 189, distance: 24.4
click at [851, 189] on td "1782" at bounding box center [870, 191] width 71 height 34
click at [858, 214] on td "1782" at bounding box center [870, 225] width 71 height 34
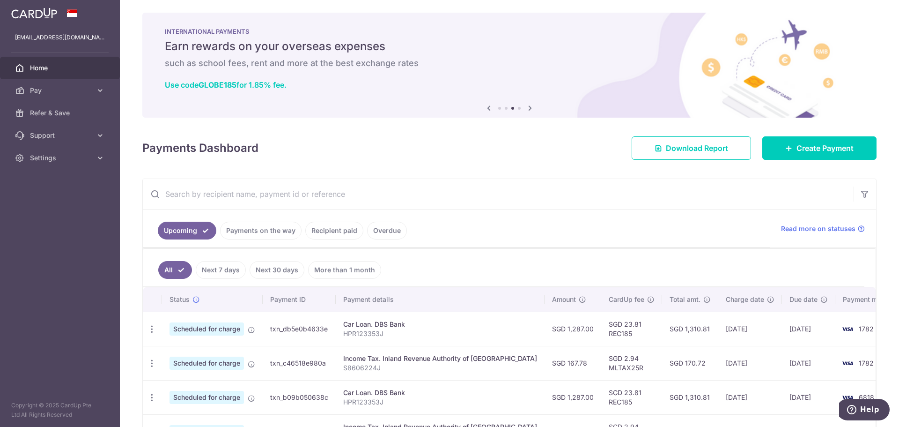
scroll to position [0, 0]
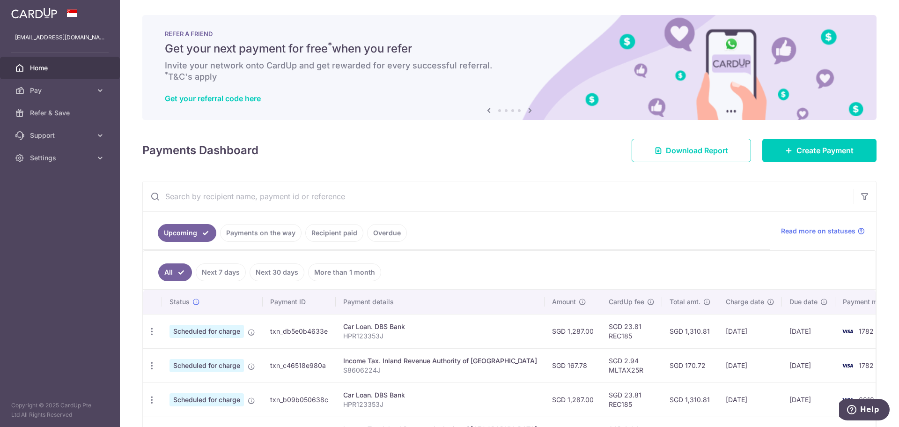
click at [618, 217] on ul "Upcoming Payments on the way Recipient paid Overdue" at bounding box center [456, 231] width 627 height 38
